Goal: Navigation & Orientation: Understand site structure

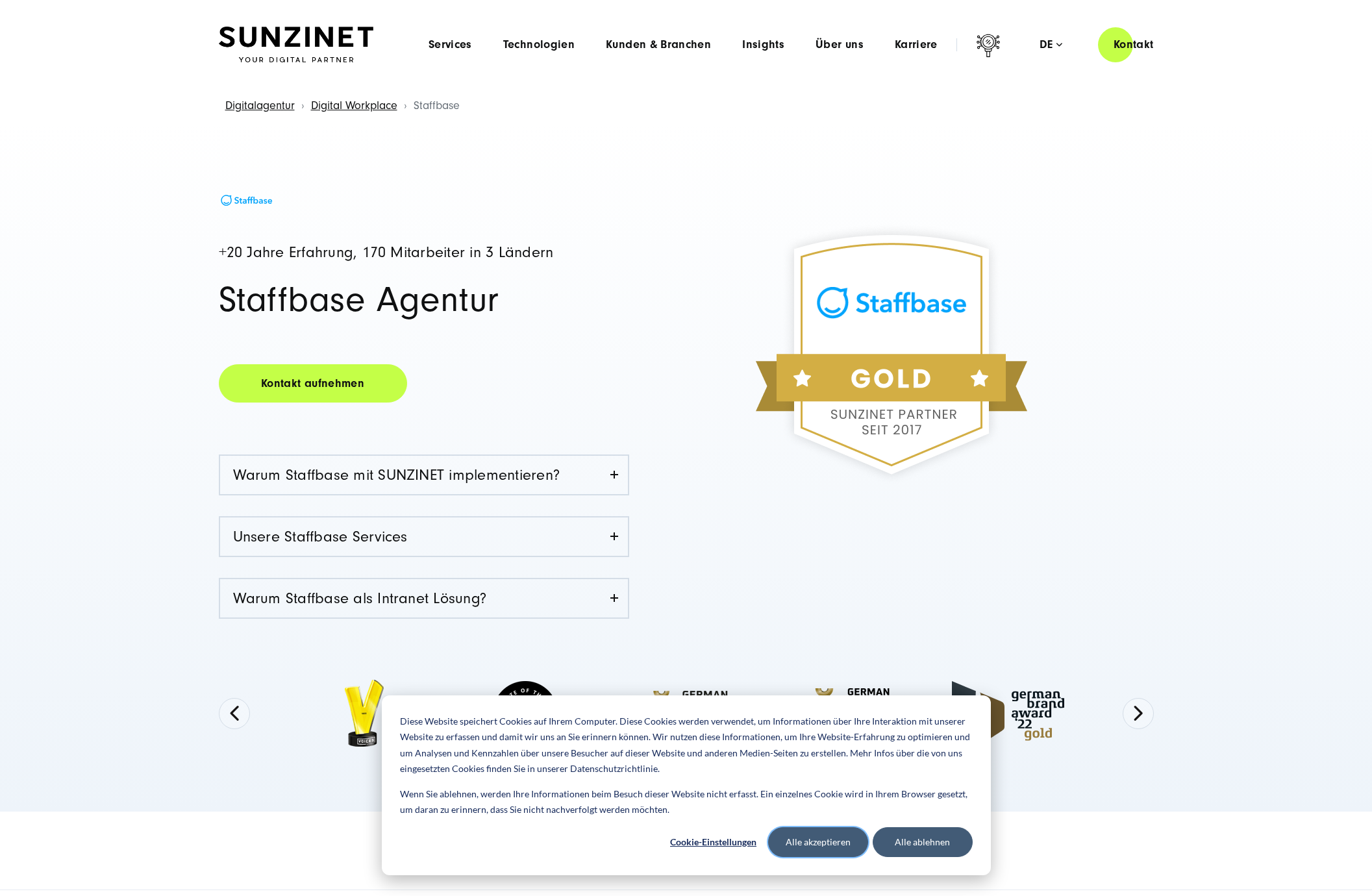
click at [807, 838] on button "Alle akzeptieren" at bounding box center [818, 842] width 100 height 30
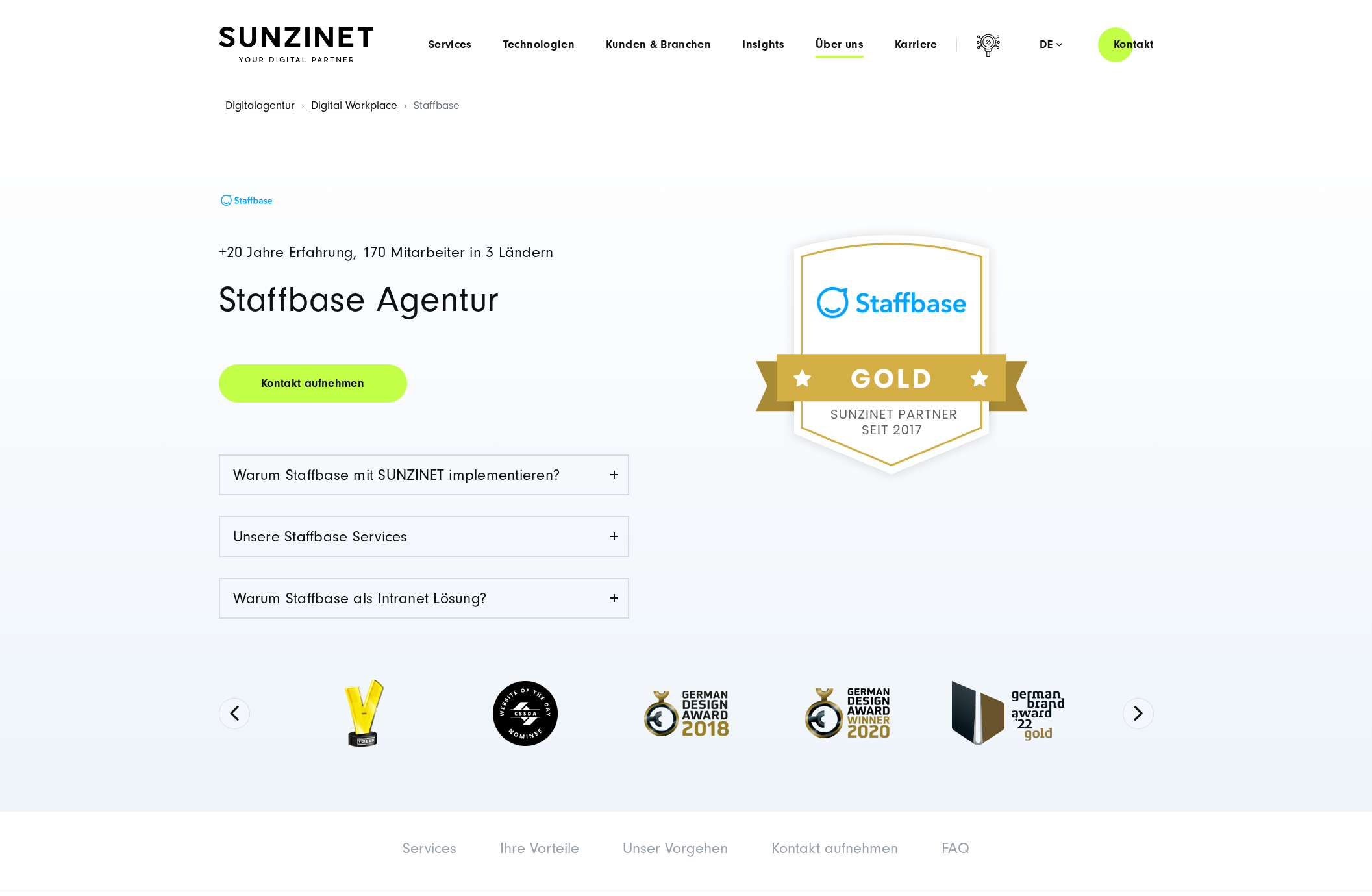
click at [828, 43] on span "Über uns" at bounding box center [839, 45] width 48 height 13
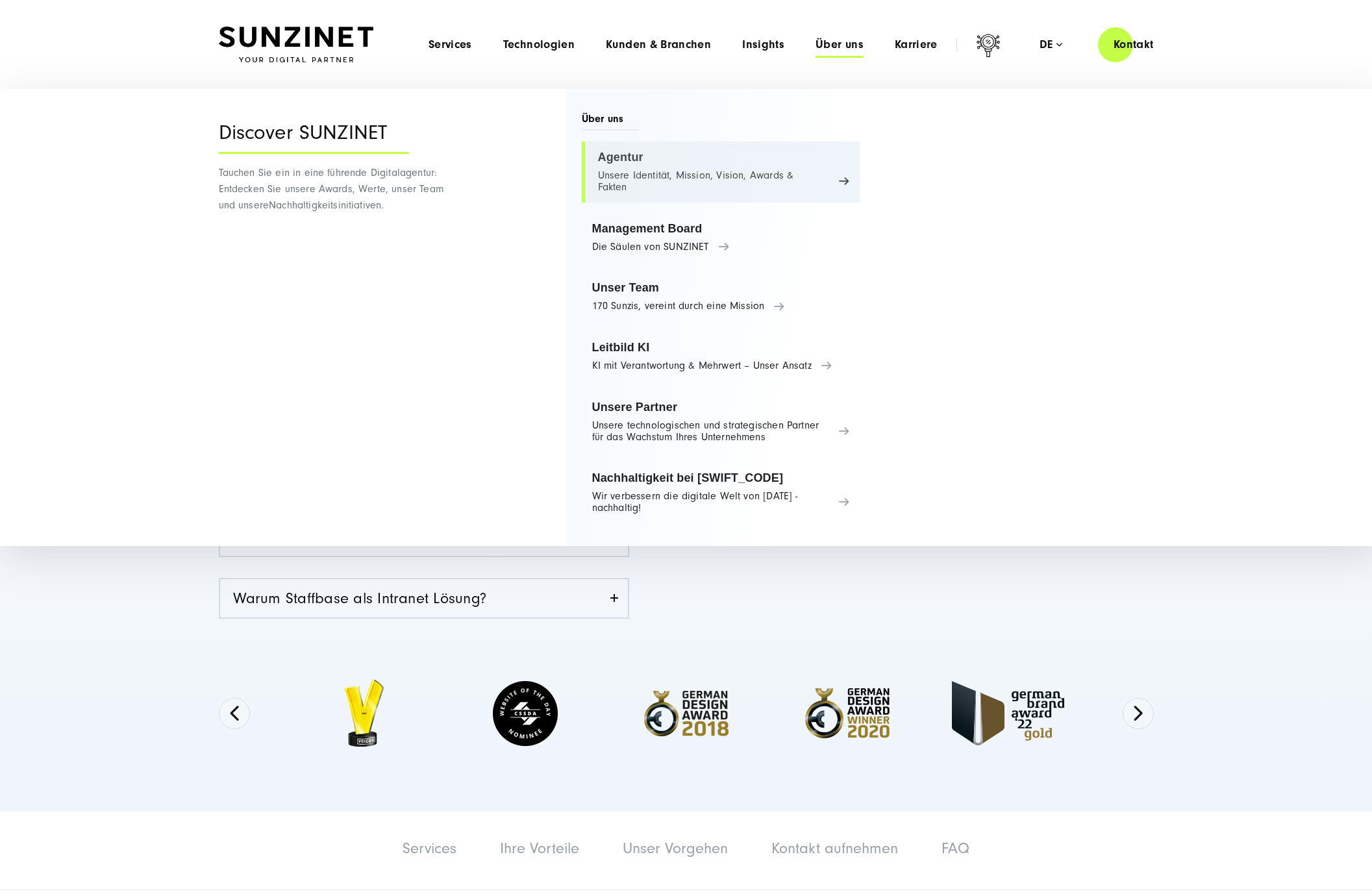
click at [609, 151] on link "Agentur Unsere Identität, Mission, Vision, Awards & Fakten" at bounding box center [721, 172] width 278 height 61
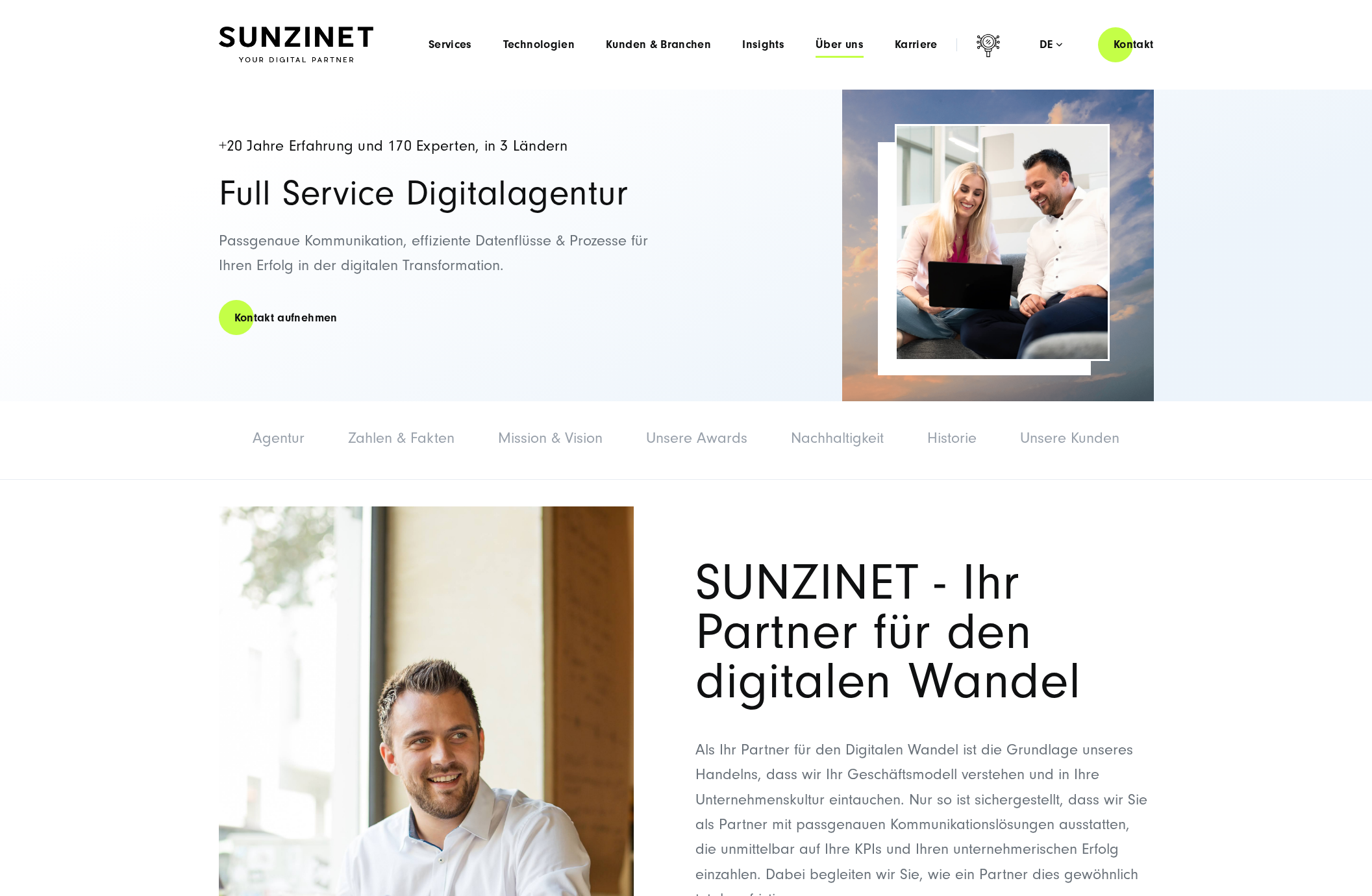
click at [837, 43] on span "Über uns" at bounding box center [839, 45] width 48 height 13
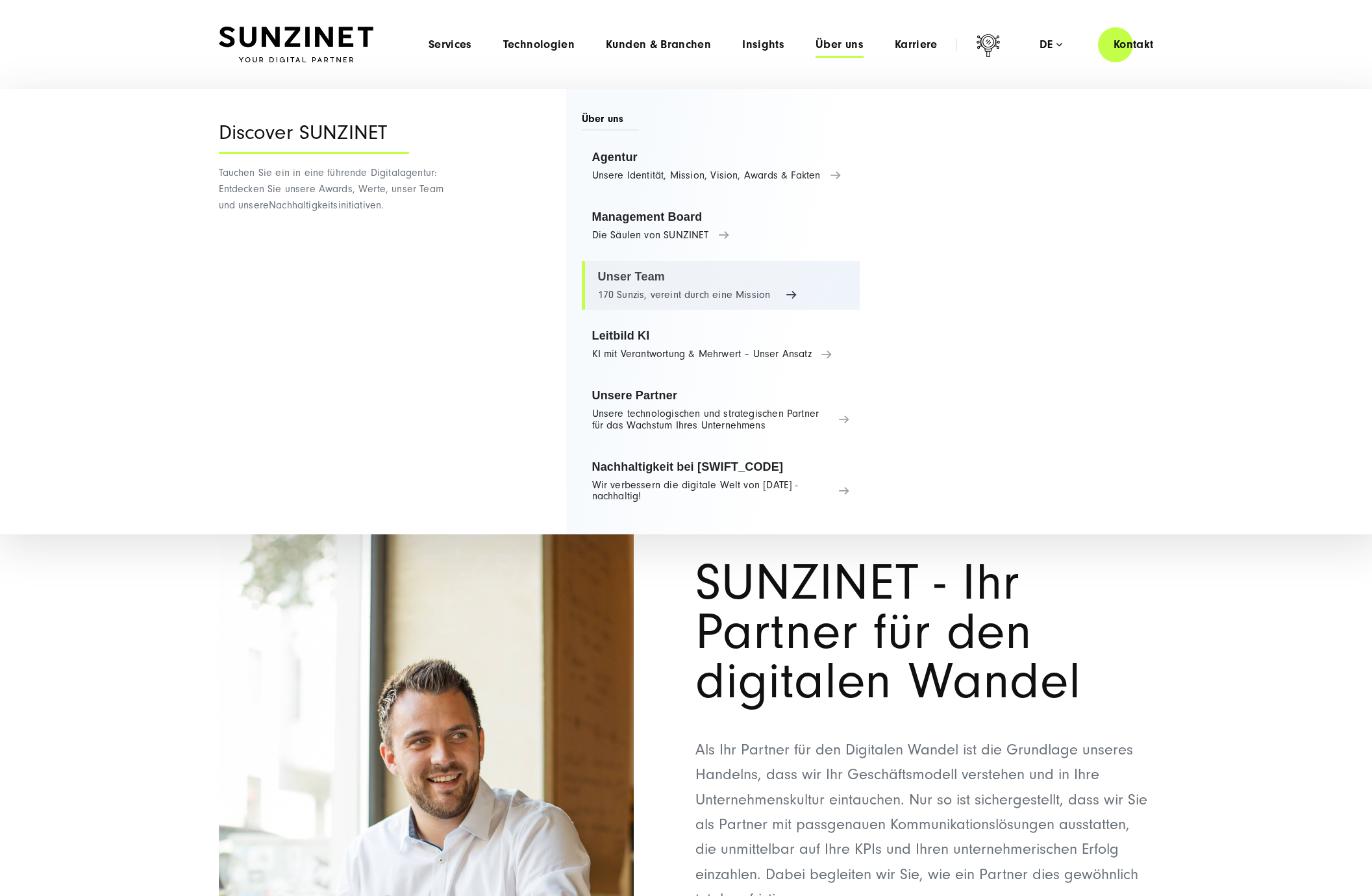
click at [617, 269] on link "Unser Team 170 Sunzis, vereint durch eine Mission" at bounding box center [721, 285] width 278 height 49
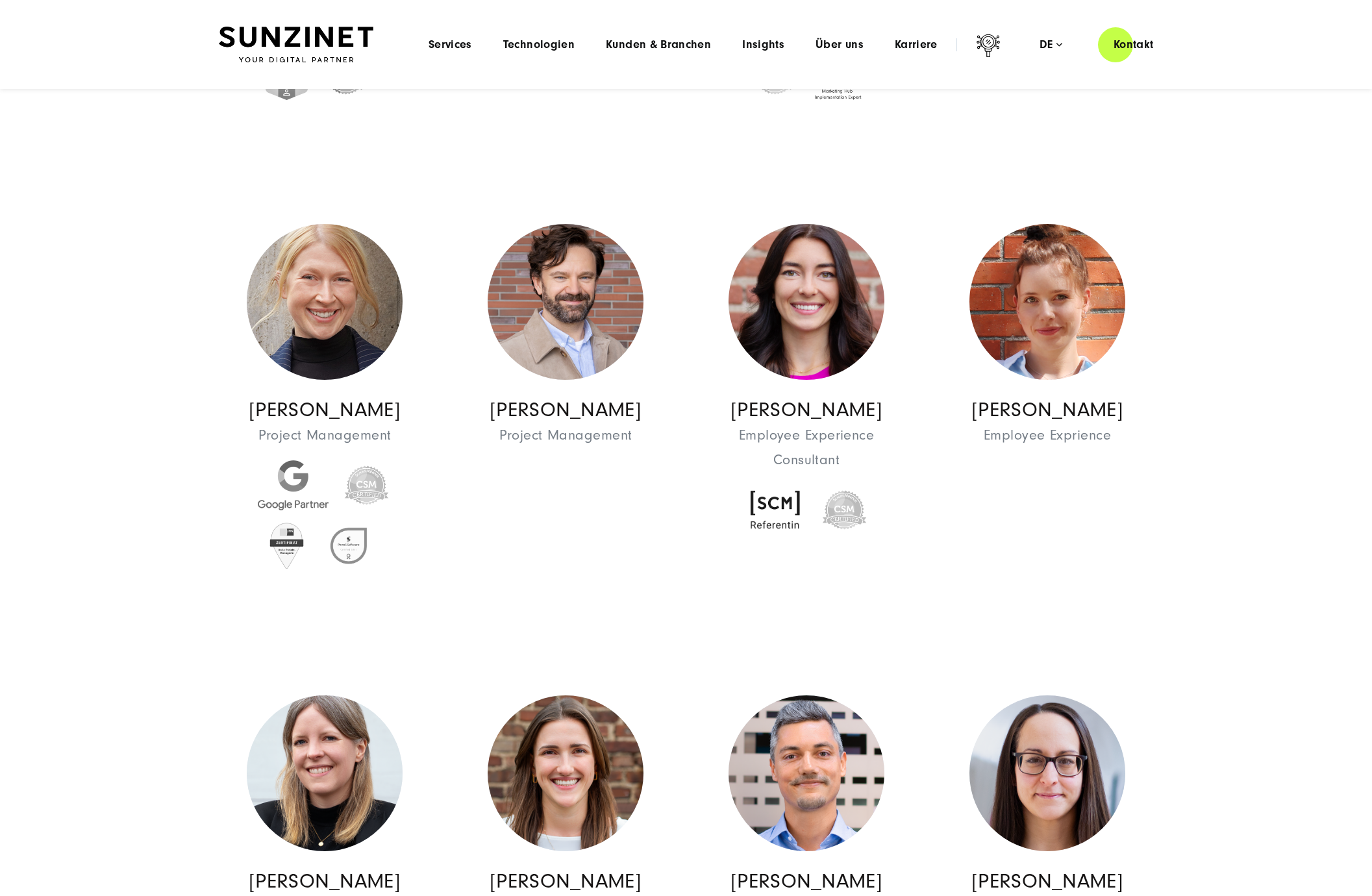
scroll to position [3004, 0]
click at [284, 563] on img at bounding box center [286, 547] width 38 height 50
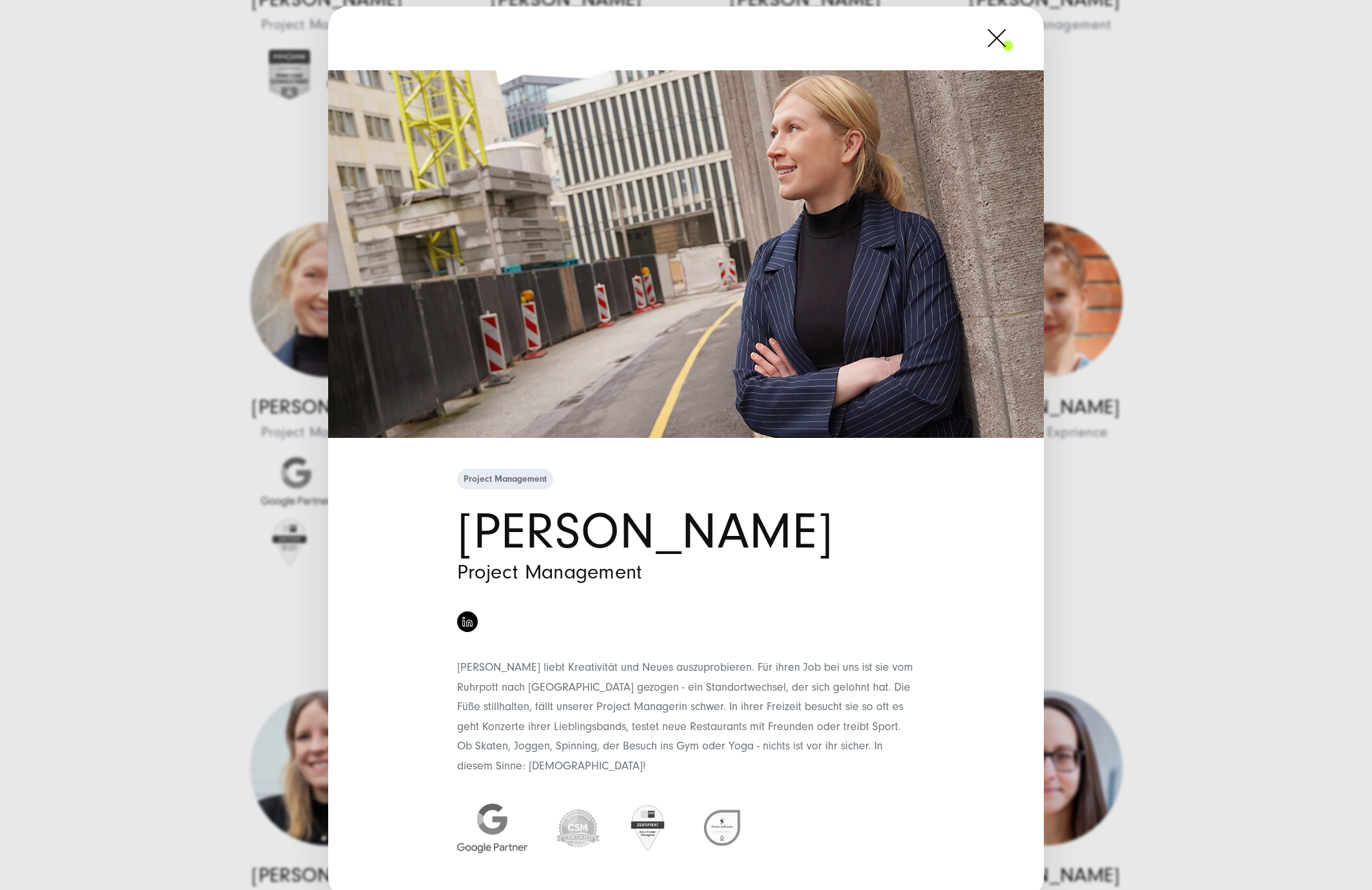
click at [1013, 54] on span at bounding box center [1013, 38] width 0 height 33
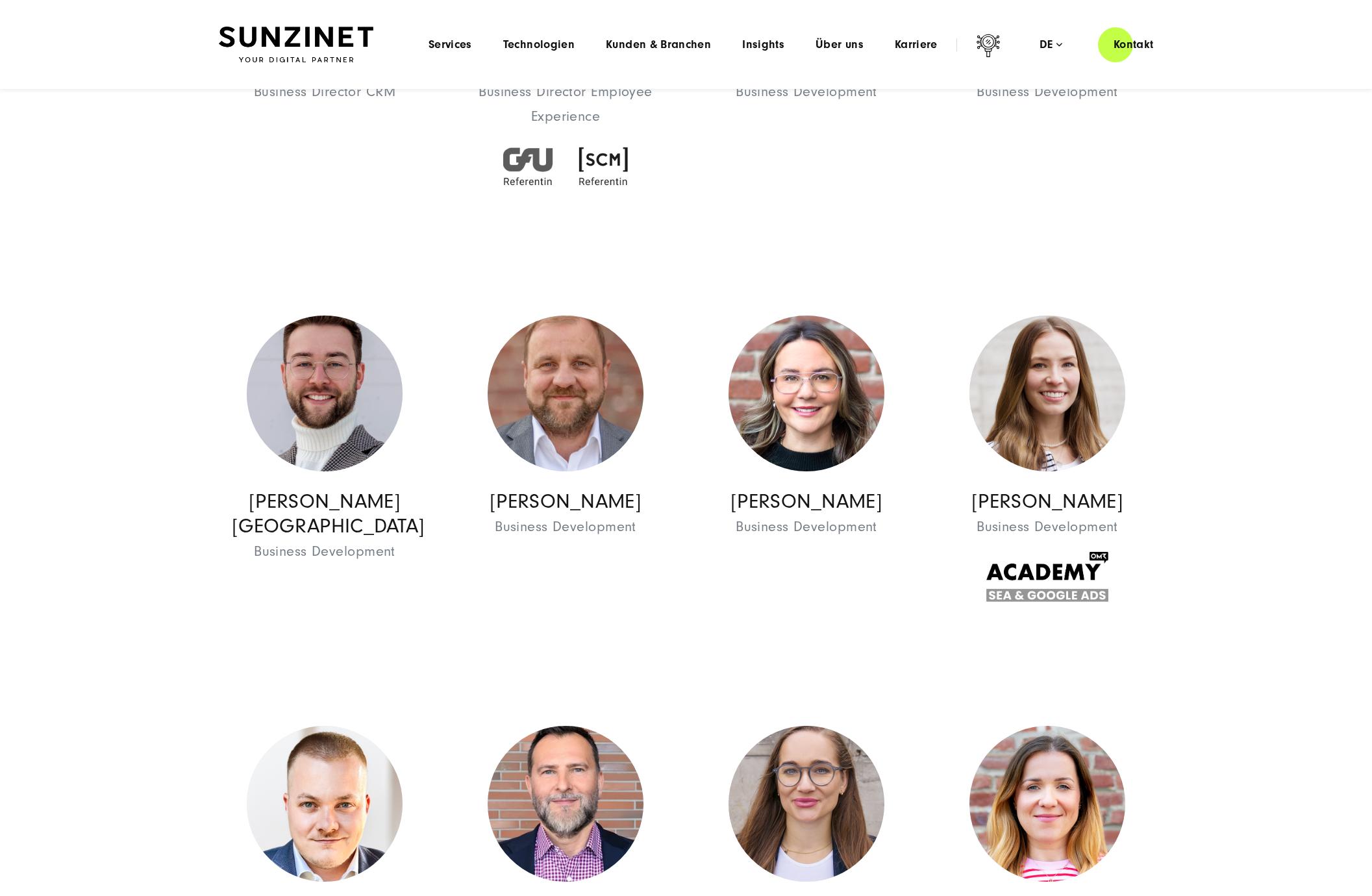
scroll to position [0, 0]
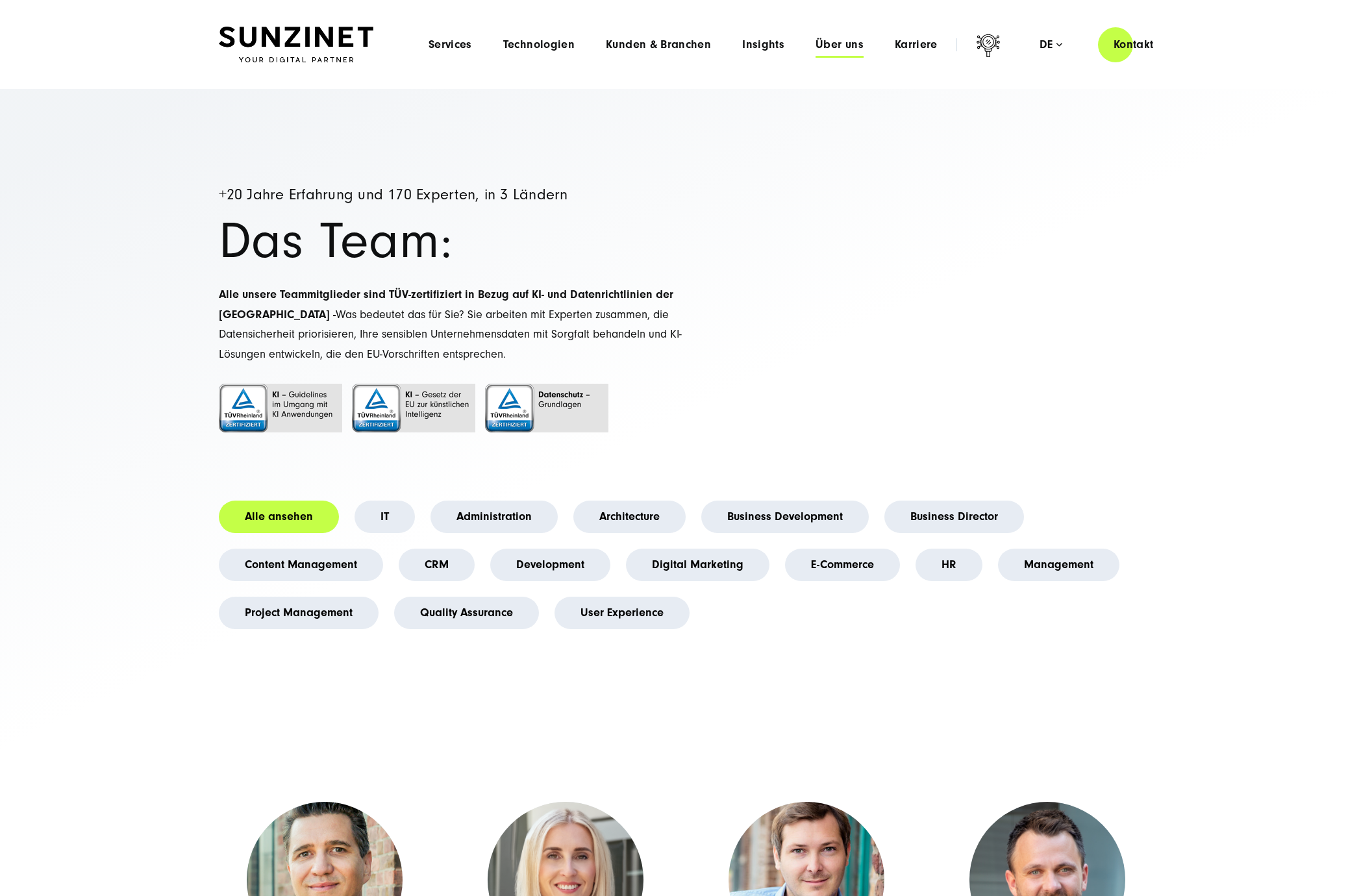
click at [845, 48] on span "Über uns" at bounding box center [839, 45] width 48 height 13
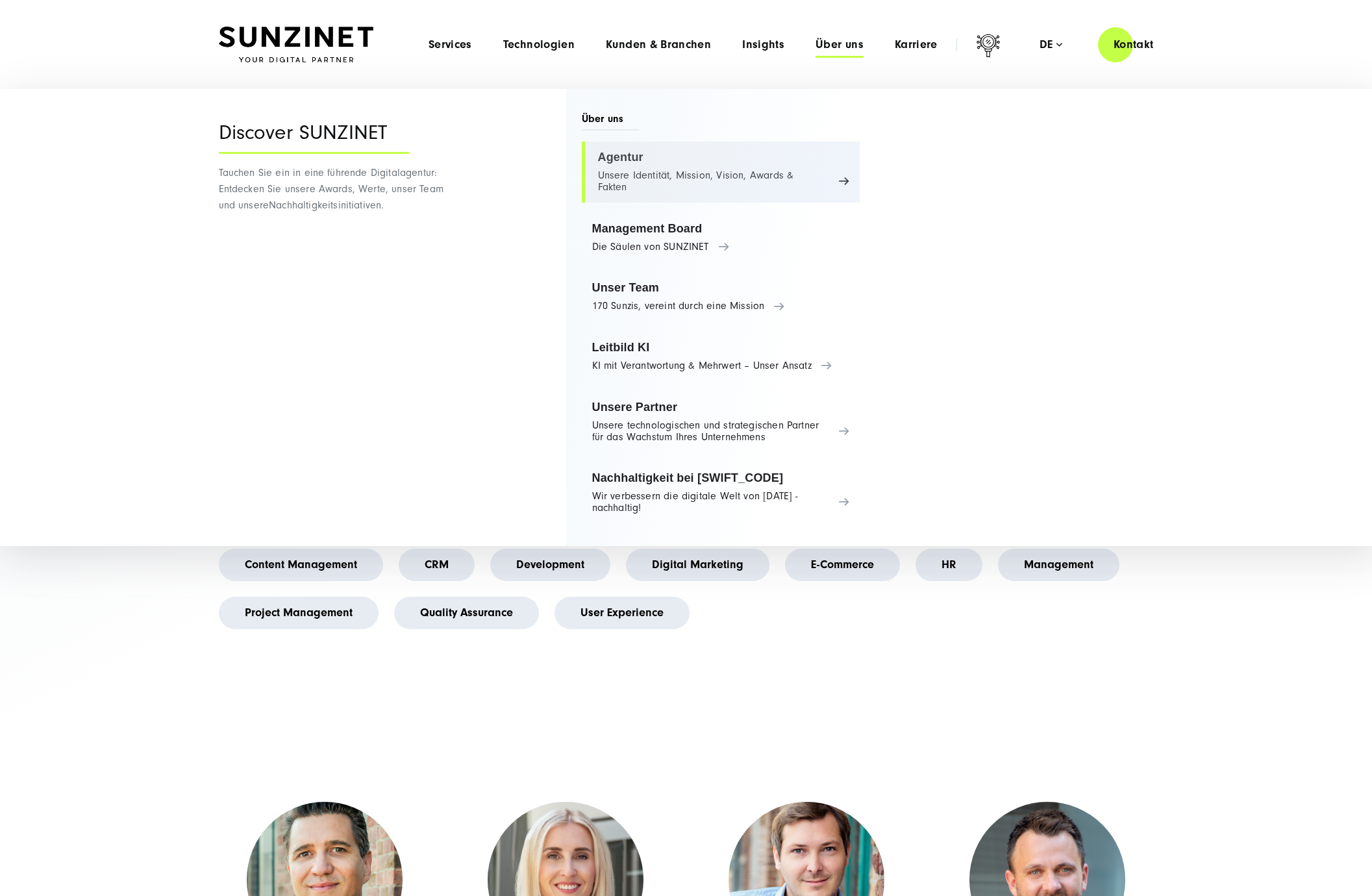
click at [654, 166] on link "Agentur Unsere Identität, Mission, Vision, Awards & Fakten" at bounding box center [721, 172] width 278 height 61
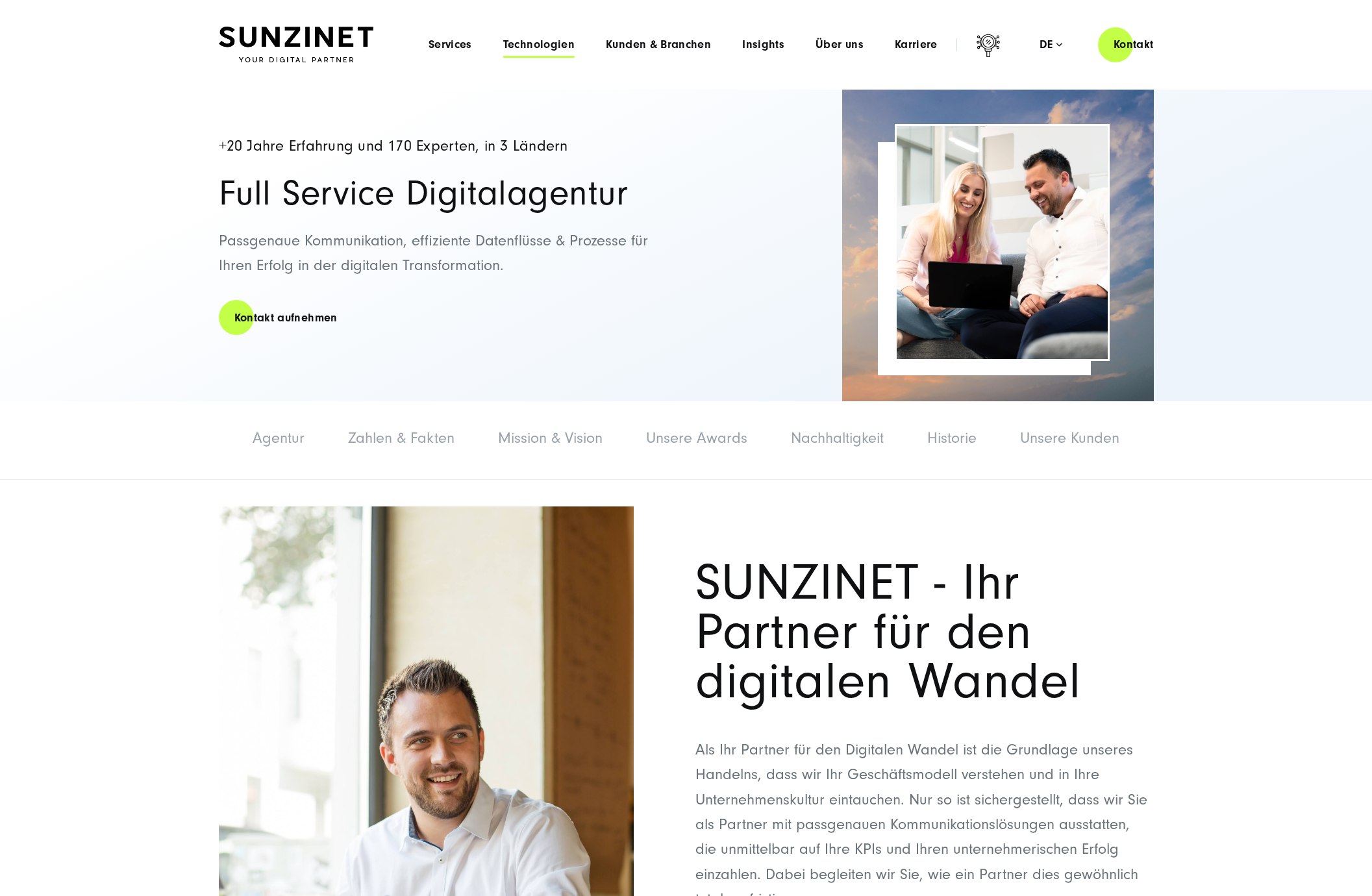
click at [531, 43] on span "Technologien" at bounding box center [539, 45] width 71 height 13
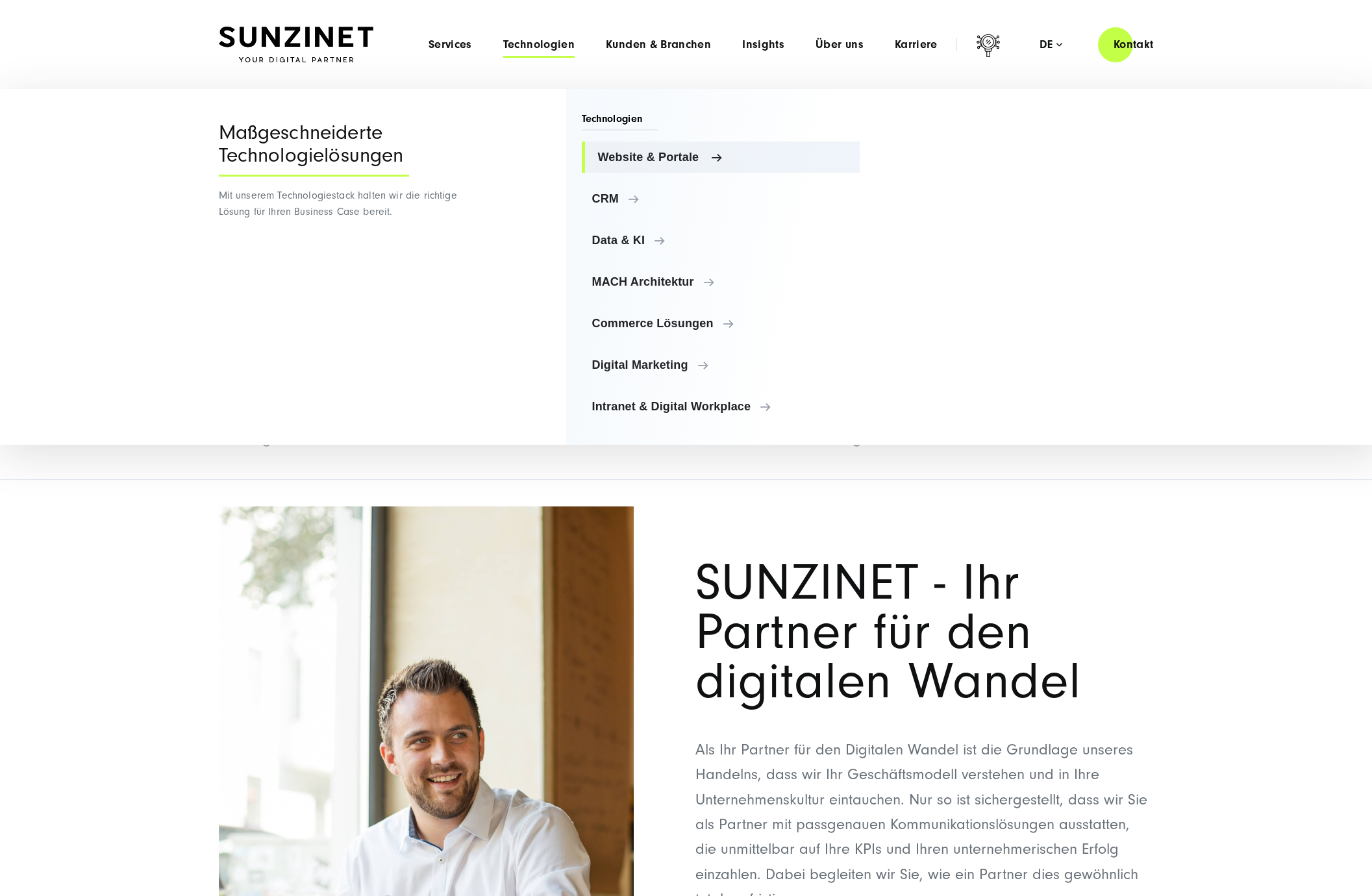
click at [619, 155] on span "Website & Portale" at bounding box center [724, 157] width 252 height 13
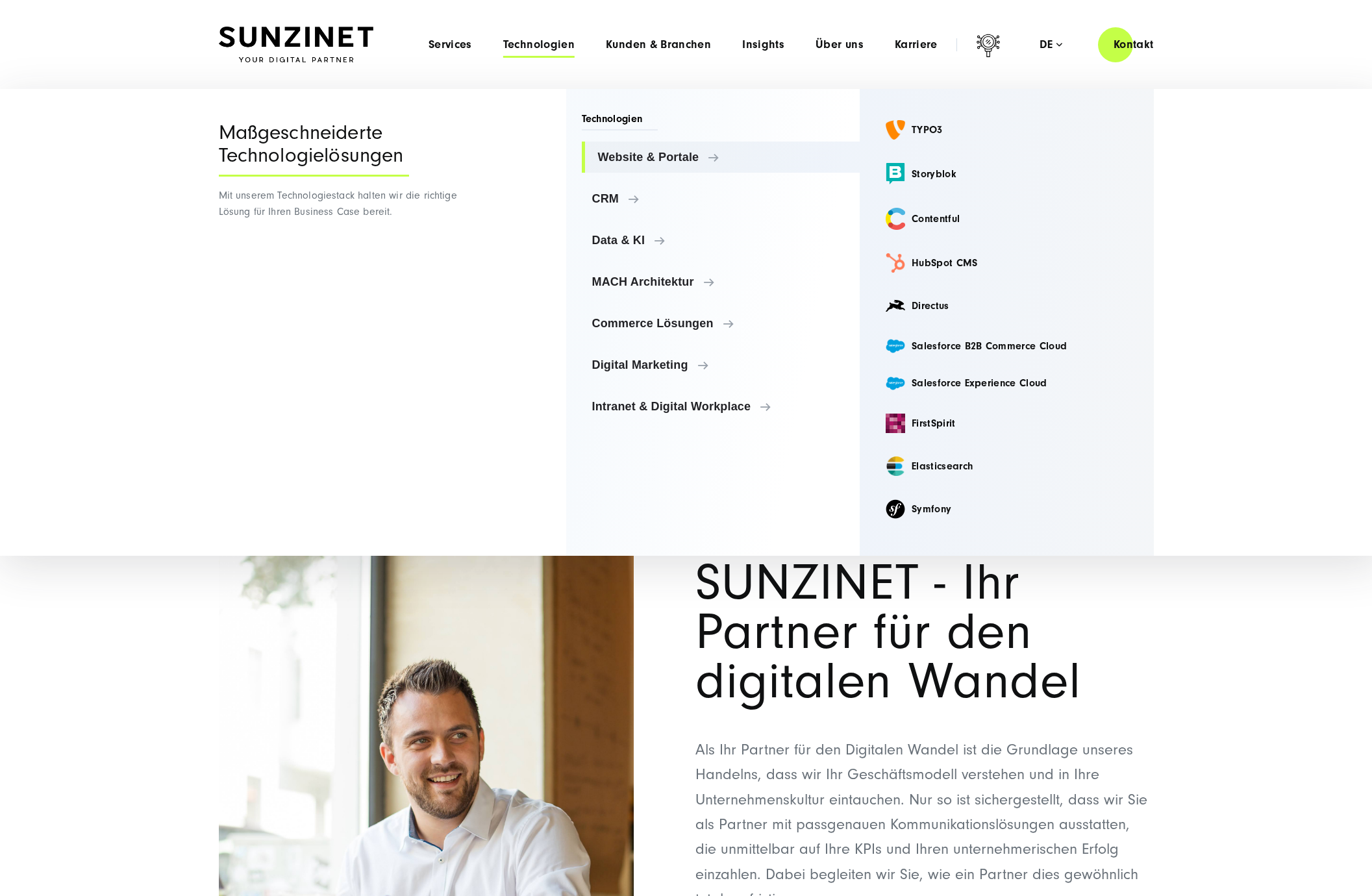
click at [440, 286] on div "Maßgeschneiderte Technologielösungen Mit unserem Technologiestack halten wir di…" at bounding box center [341, 322] width 244 height 467
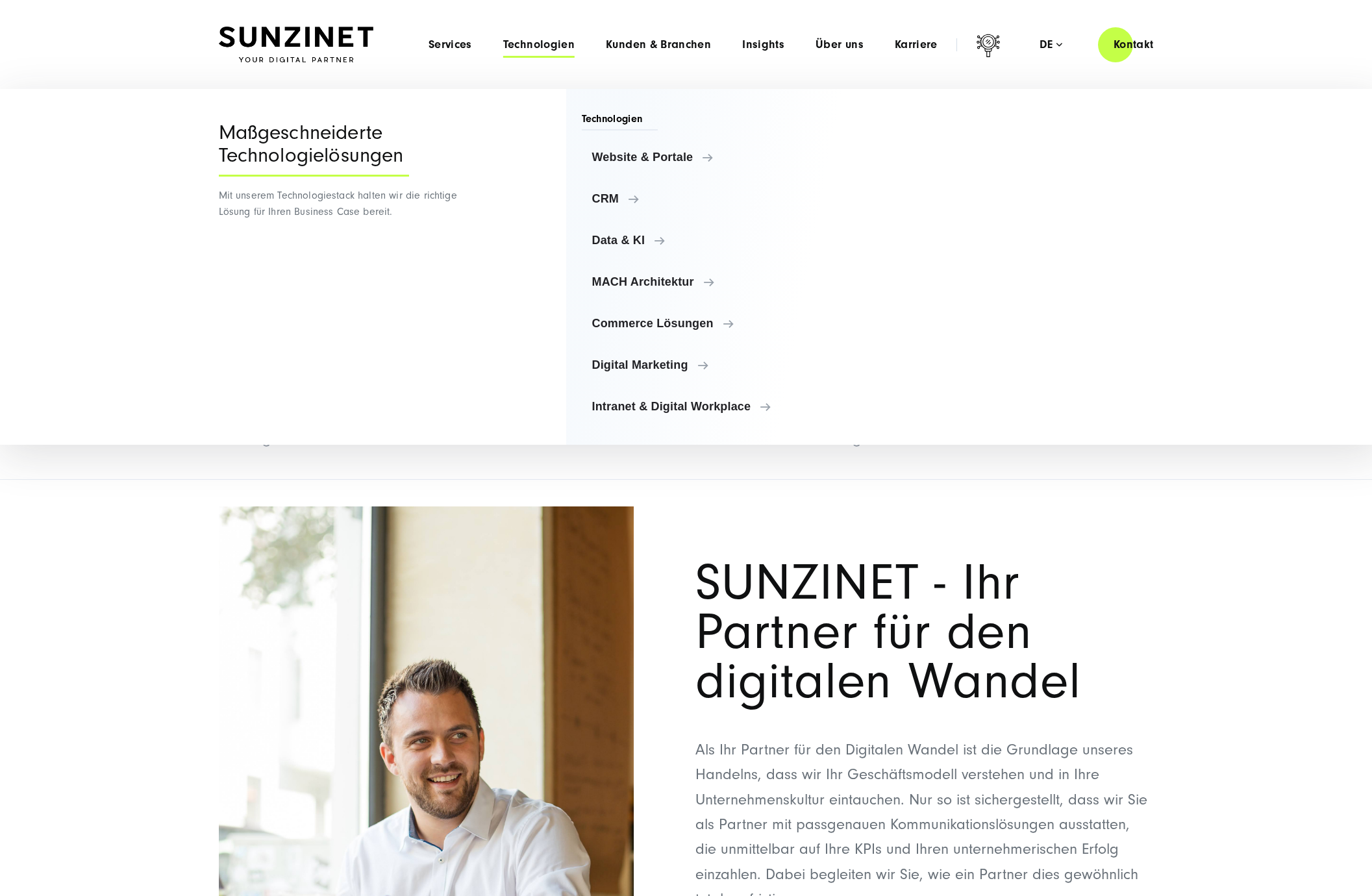
click at [86, 473] on div "Agentur Agentur Zahlen & Fakten Mission & Vision Unsere Awards Nachhaltigkeit H…" at bounding box center [686, 440] width 1372 height 79
